Goal: Task Accomplishment & Management: Use online tool/utility

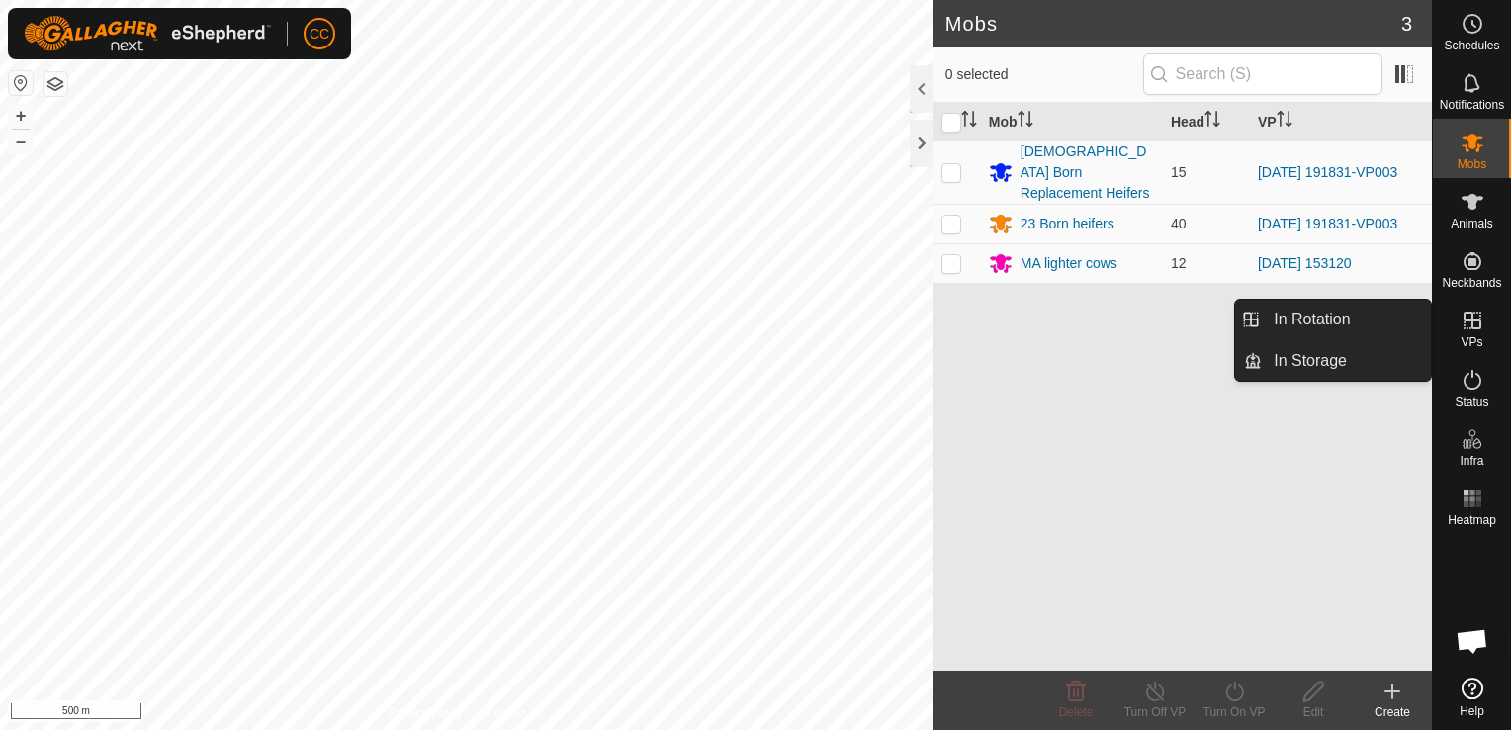
click at [1470, 324] on icon at bounding box center [1473, 321] width 24 height 24
click at [1351, 321] on link "In Rotation" at bounding box center [1346, 320] width 169 height 40
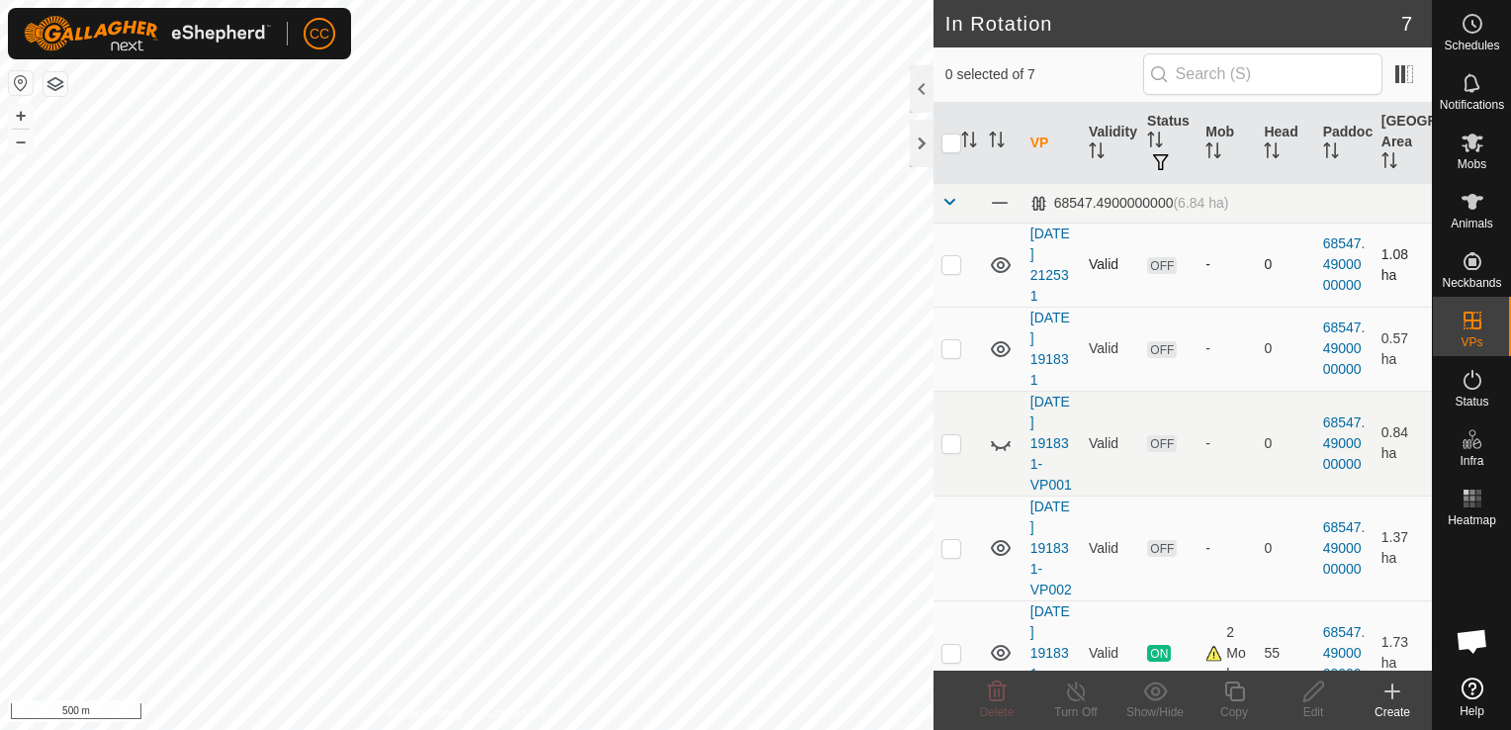
click at [953, 262] on p-checkbox at bounding box center [951, 264] width 20 height 16
click at [997, 693] on icon at bounding box center [997, 691] width 24 height 24
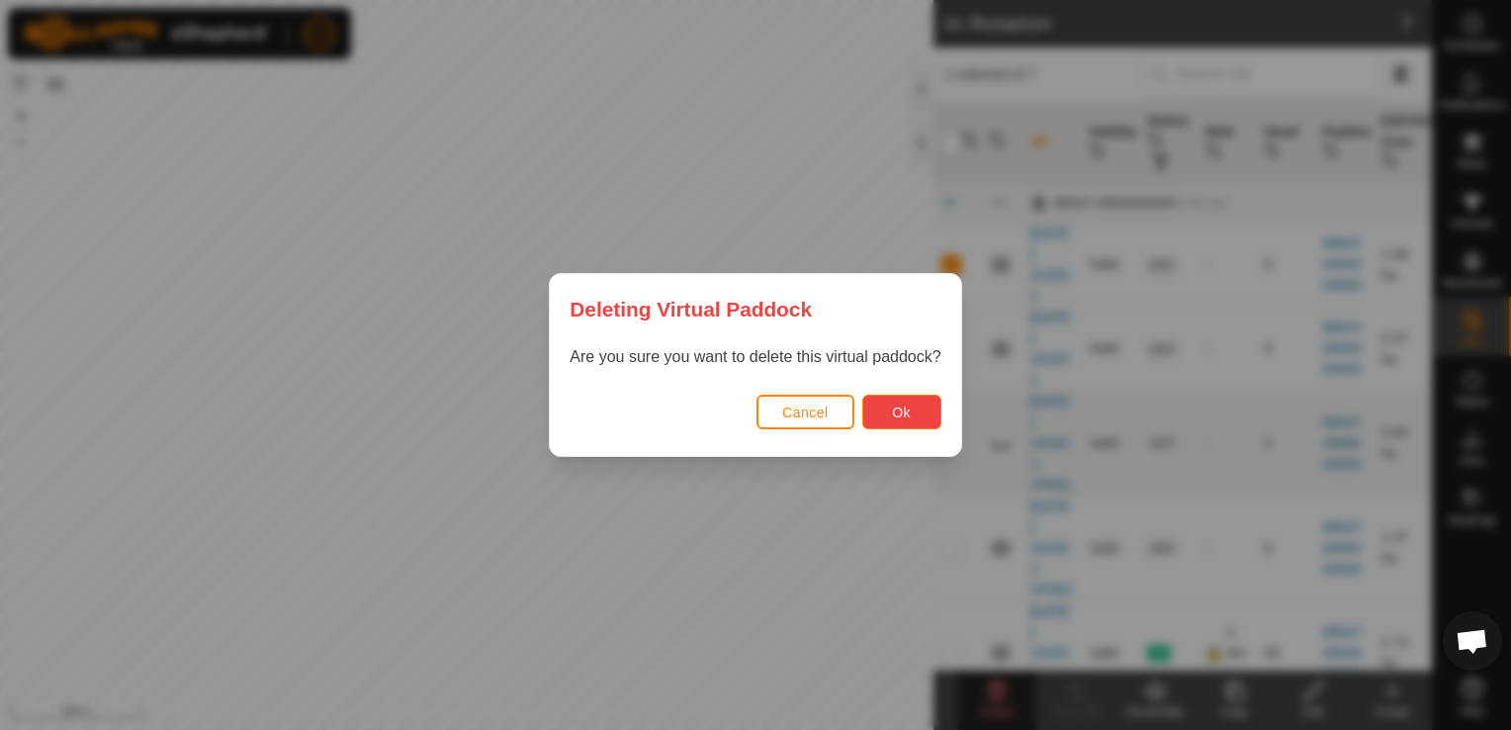
click at [897, 404] on span "Ok" at bounding box center [901, 412] width 19 height 16
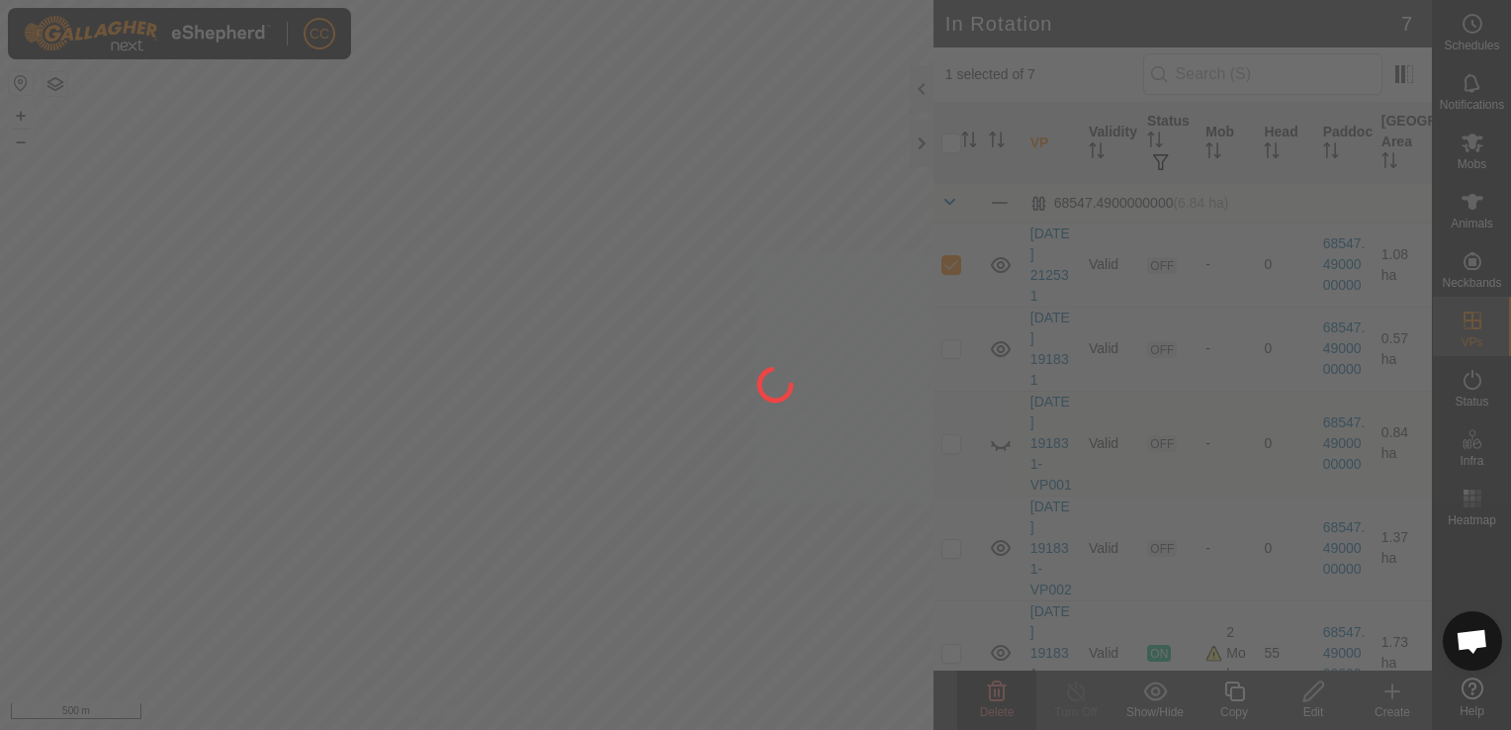
checkbox input "false"
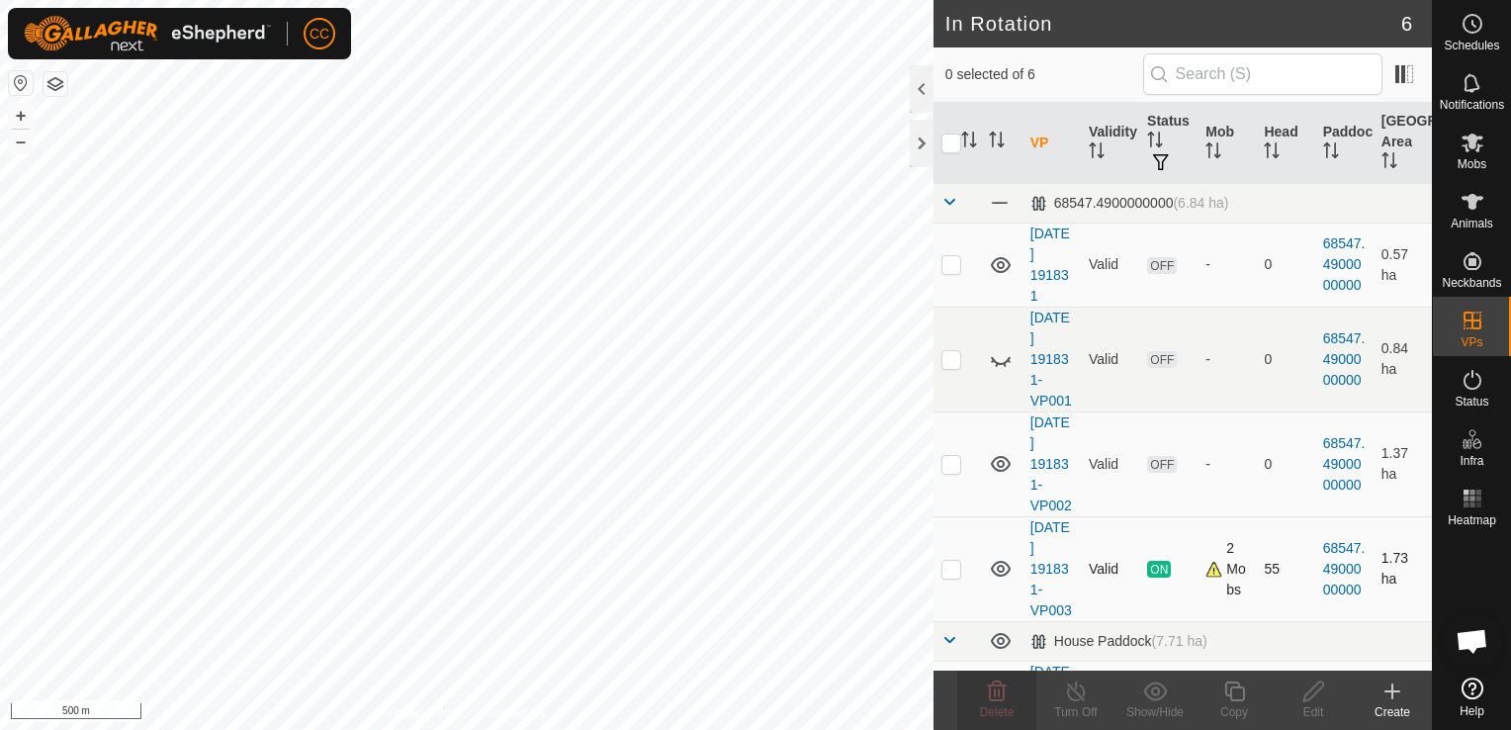
click at [950, 577] on p-checkbox at bounding box center [951, 569] width 20 height 16
checkbox input "true"
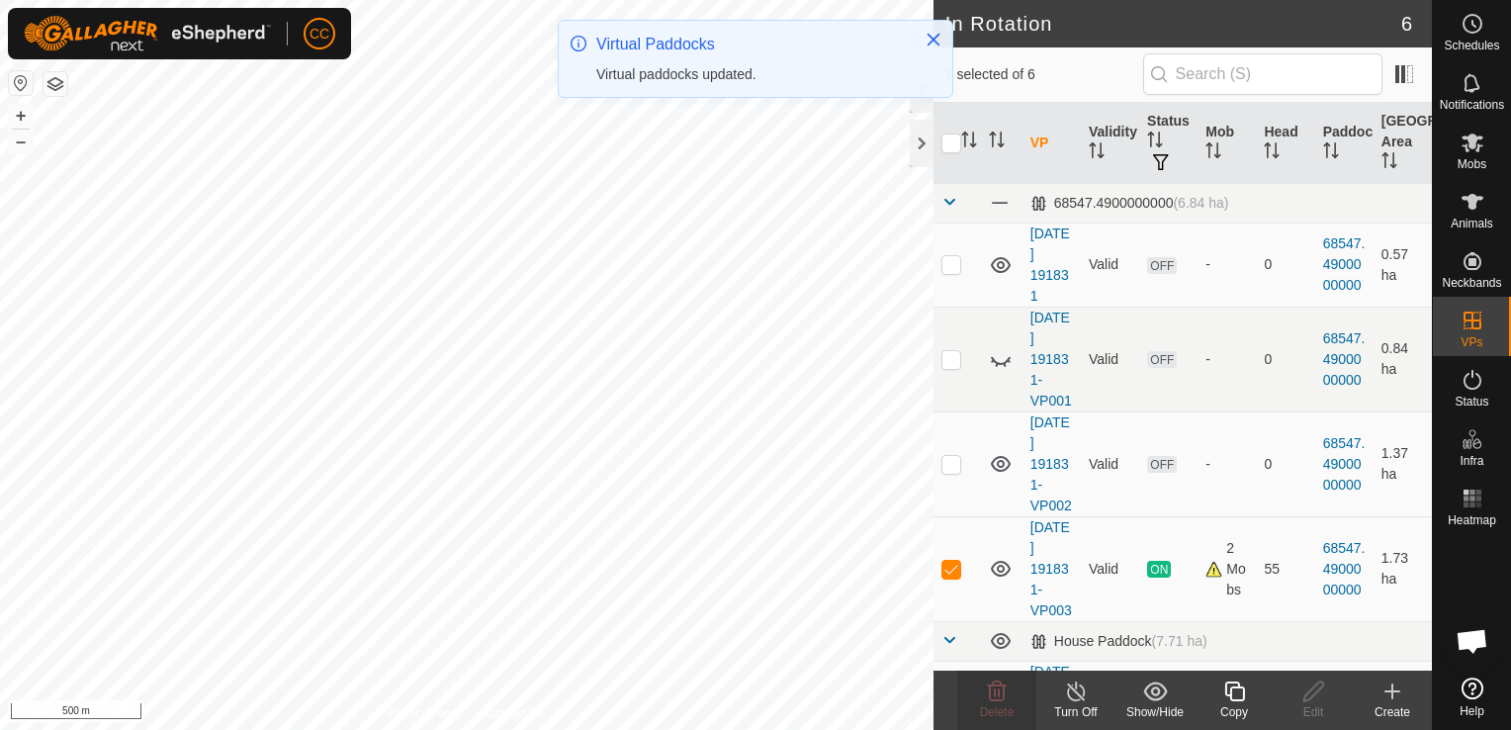
click at [1232, 693] on icon at bounding box center [1234, 691] width 25 height 24
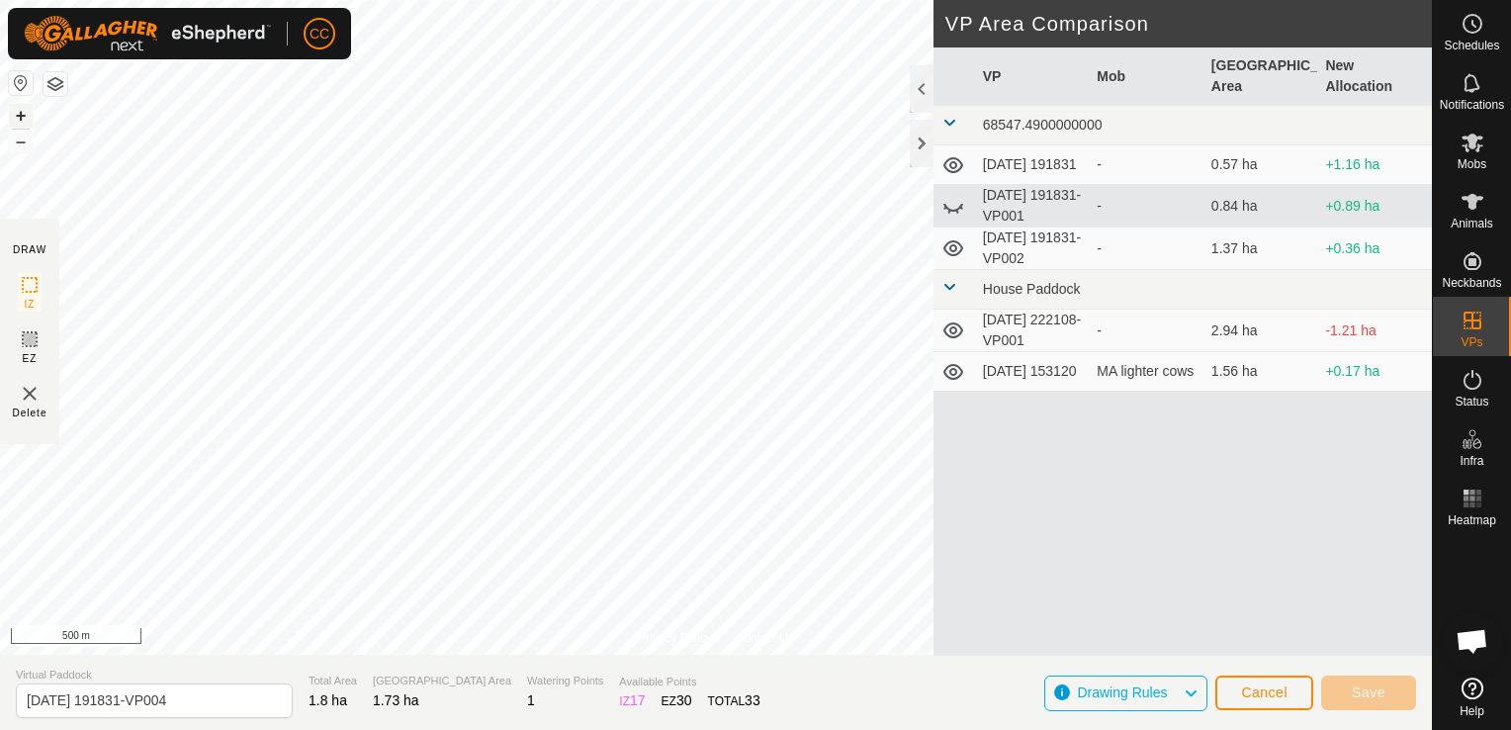
click at [18, 119] on button "+" at bounding box center [21, 116] width 24 height 24
click at [21, 111] on button "+" at bounding box center [21, 116] width 24 height 24
click at [20, 117] on button "+" at bounding box center [21, 116] width 24 height 24
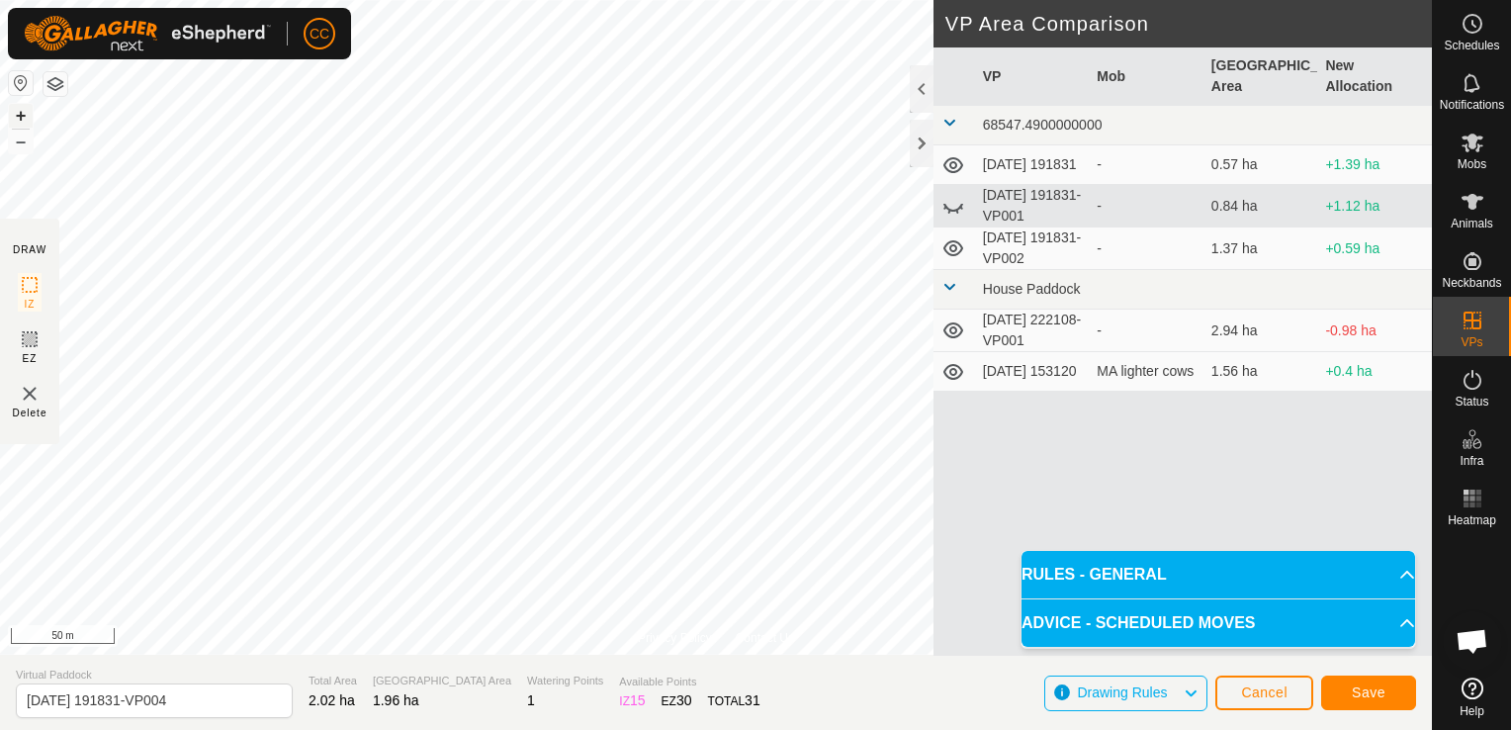
click at [20, 113] on button "+" at bounding box center [21, 116] width 24 height 24
click at [1363, 689] on span "Save" at bounding box center [1369, 692] width 34 height 16
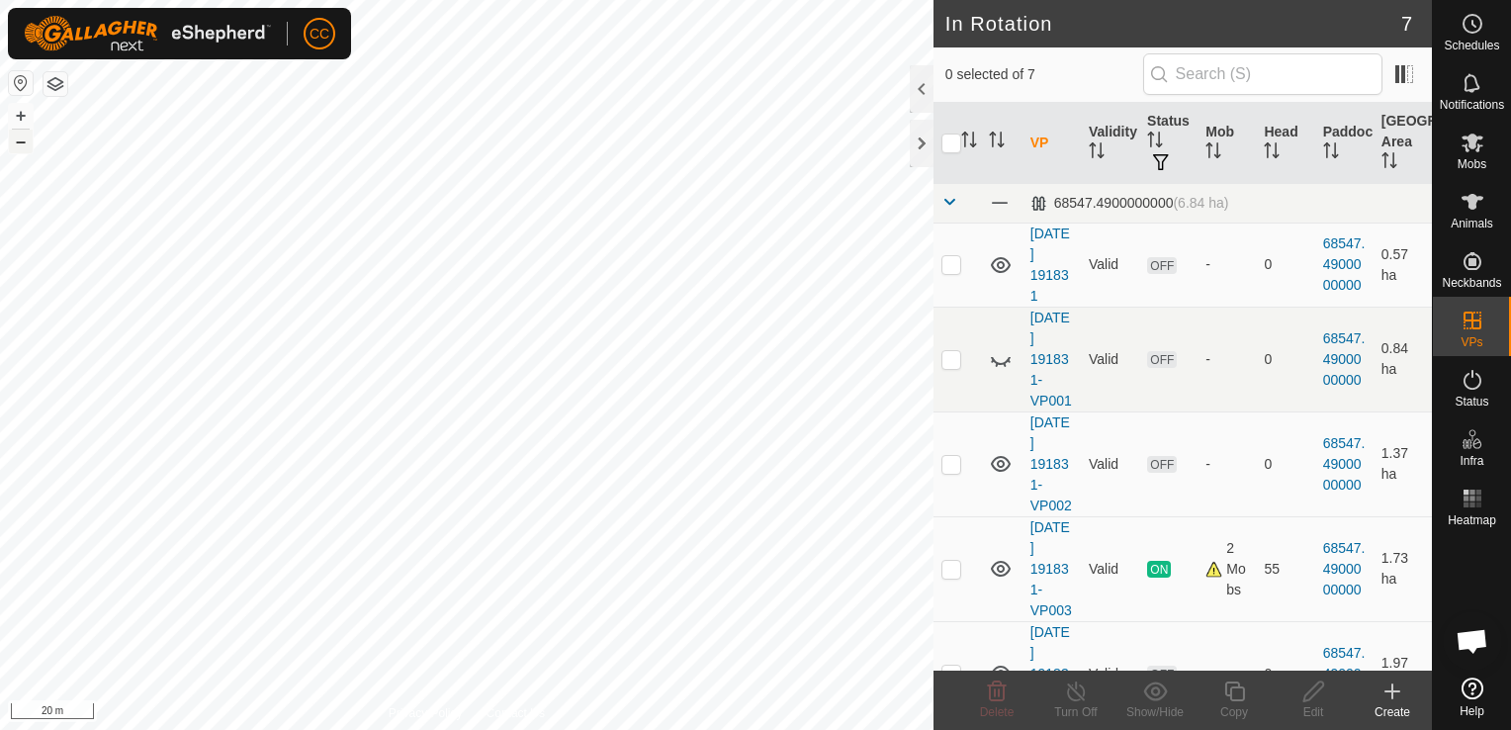
click at [23, 144] on button "–" at bounding box center [21, 142] width 24 height 24
click at [1475, 200] on icon at bounding box center [1473, 202] width 22 height 16
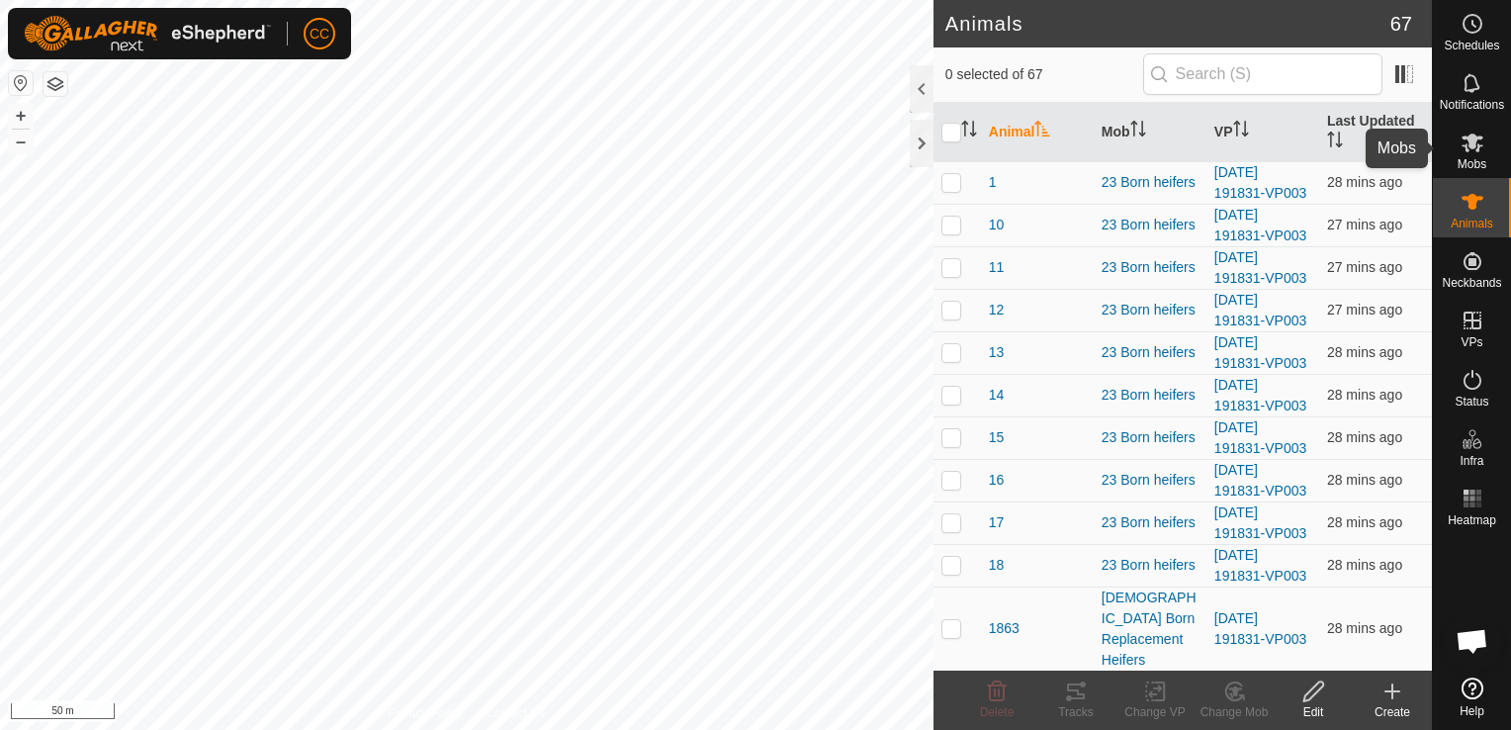
click at [1474, 140] on icon at bounding box center [1473, 142] width 22 height 19
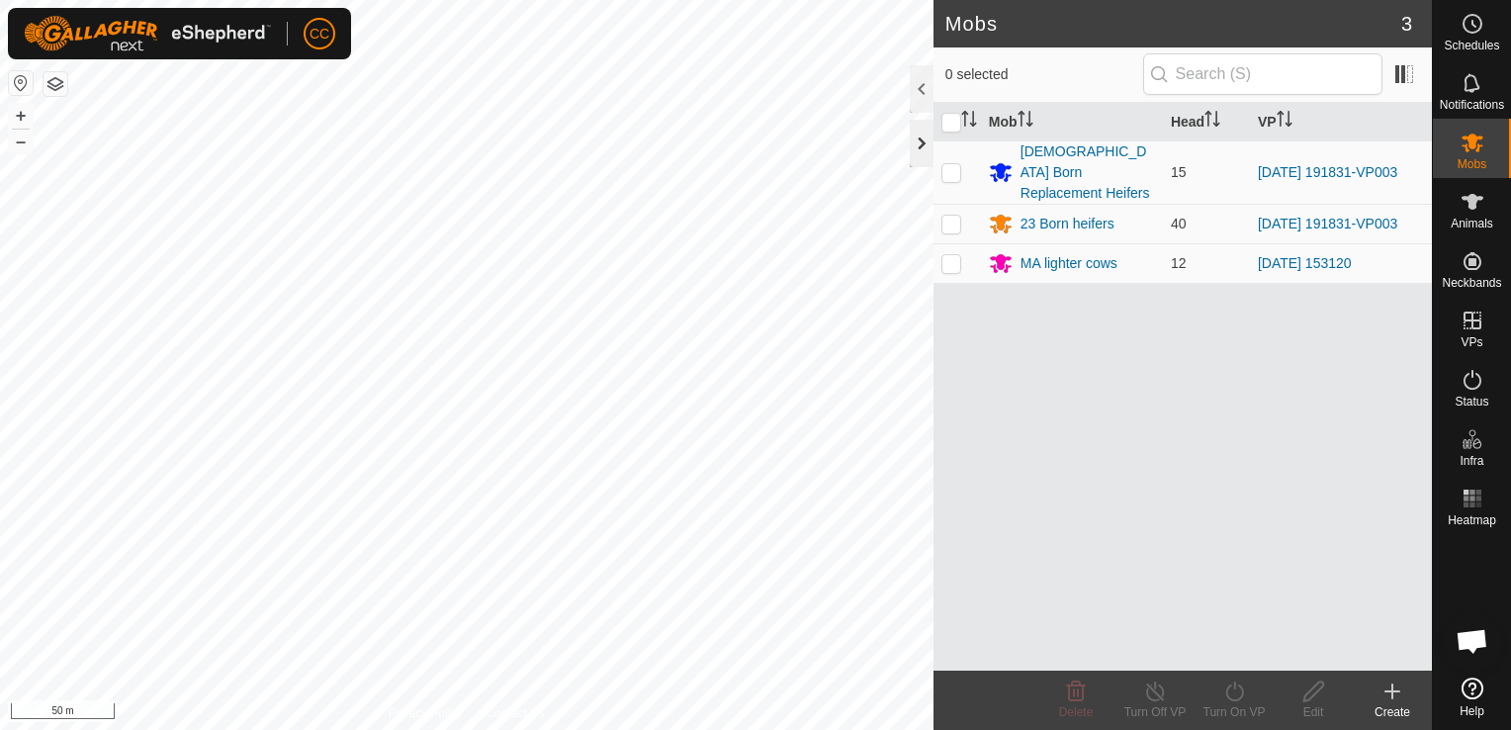
click at [920, 143] on div at bounding box center [922, 143] width 24 height 47
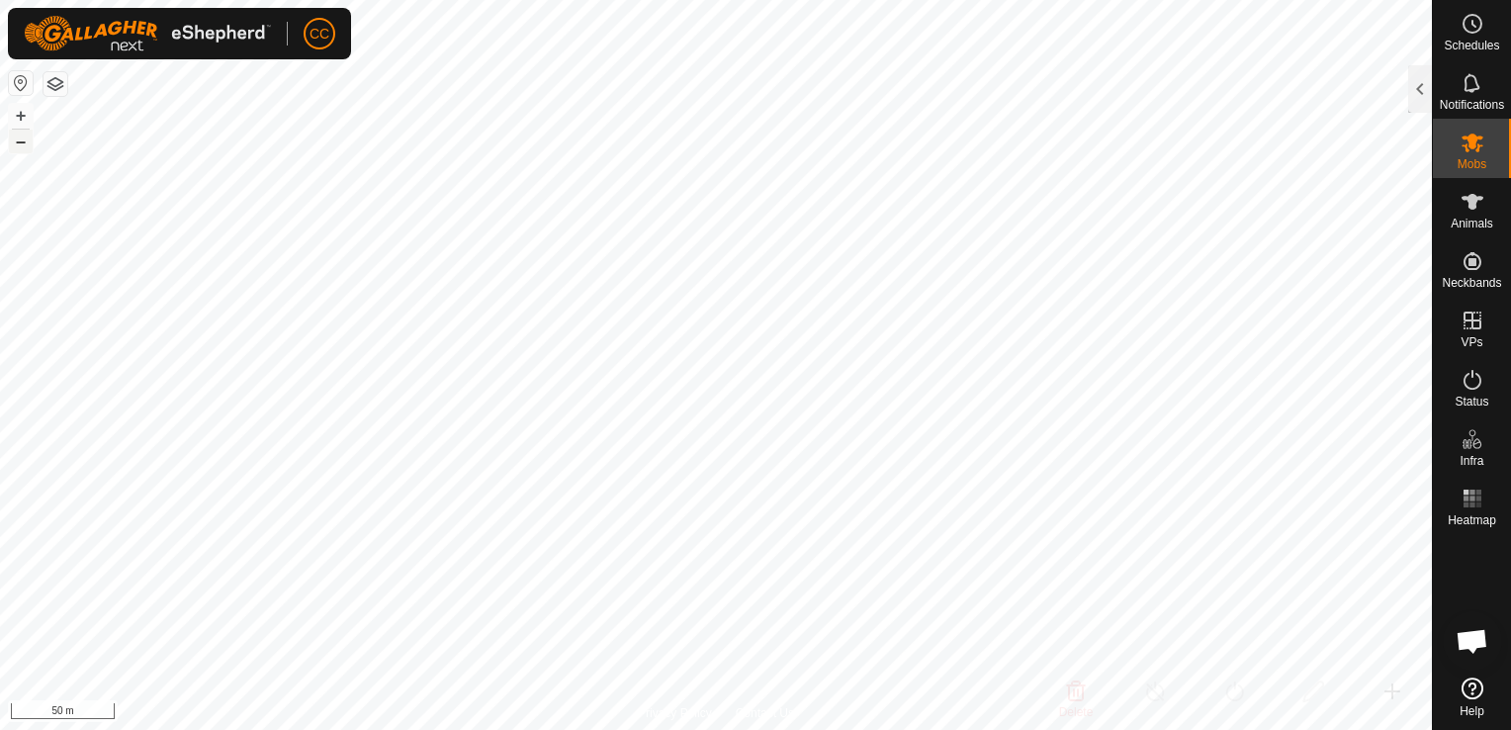
click at [20, 142] on button "–" at bounding box center [21, 142] width 24 height 24
click at [17, 139] on button "–" at bounding box center [21, 142] width 24 height 24
